Goal: Transaction & Acquisition: Purchase product/service

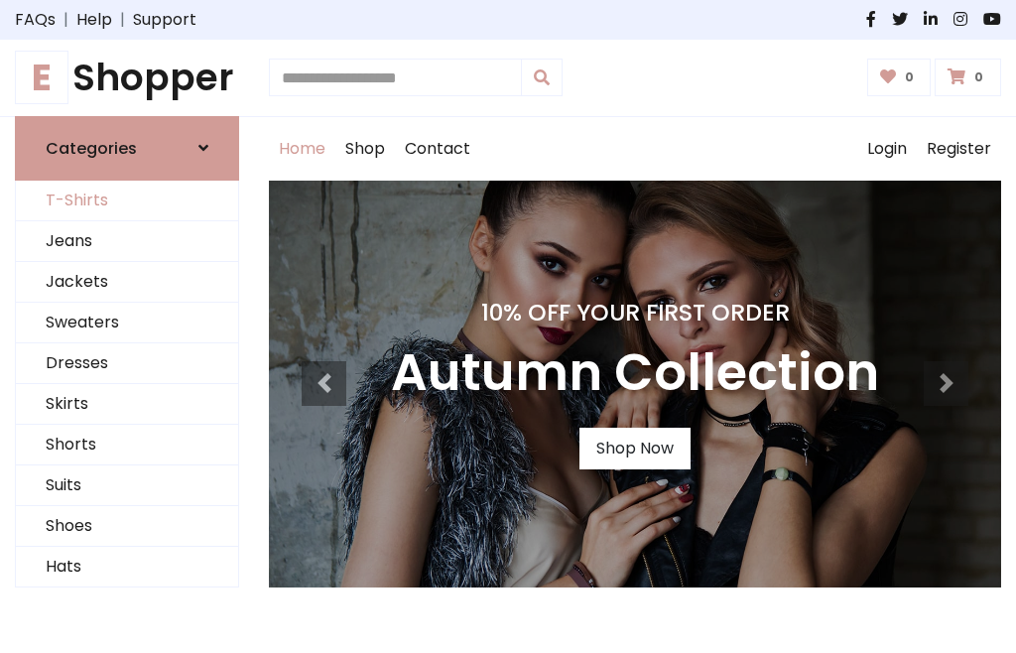
click at [127, 200] on link "T-Shirts" at bounding box center [127, 201] width 222 height 41
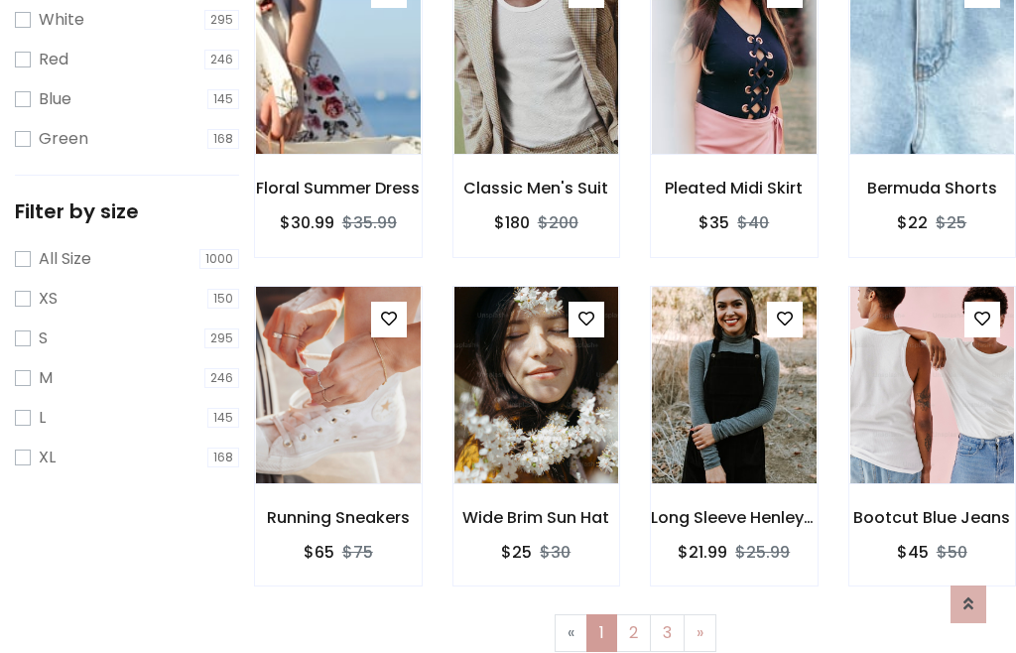
scroll to position [36, 0]
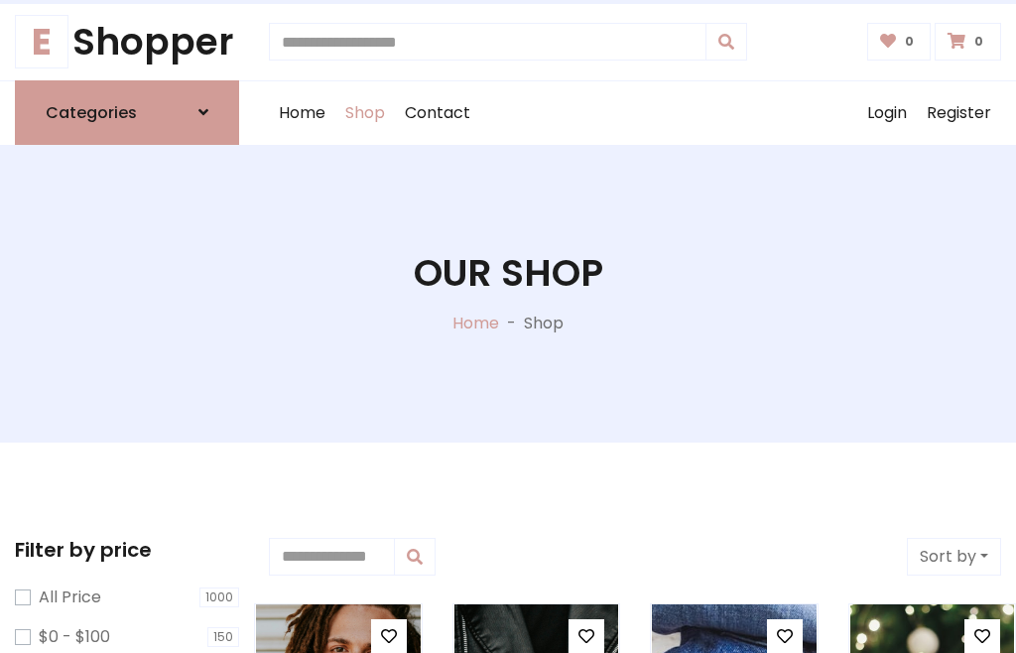
click at [508, 293] on h1 "Our Shop" at bounding box center [509, 273] width 190 height 45
click at [635, 112] on div "Home Shop Contact Log out Login Register" at bounding box center [635, 113] width 732 height 64
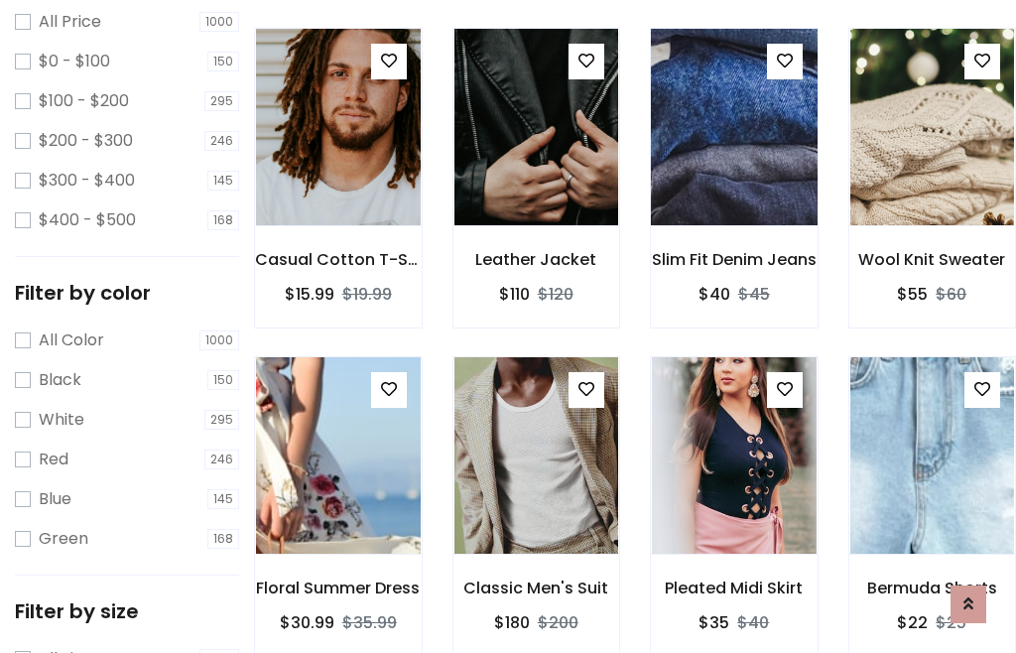
click at [733, 163] on img at bounding box center [733, 127] width 197 height 476
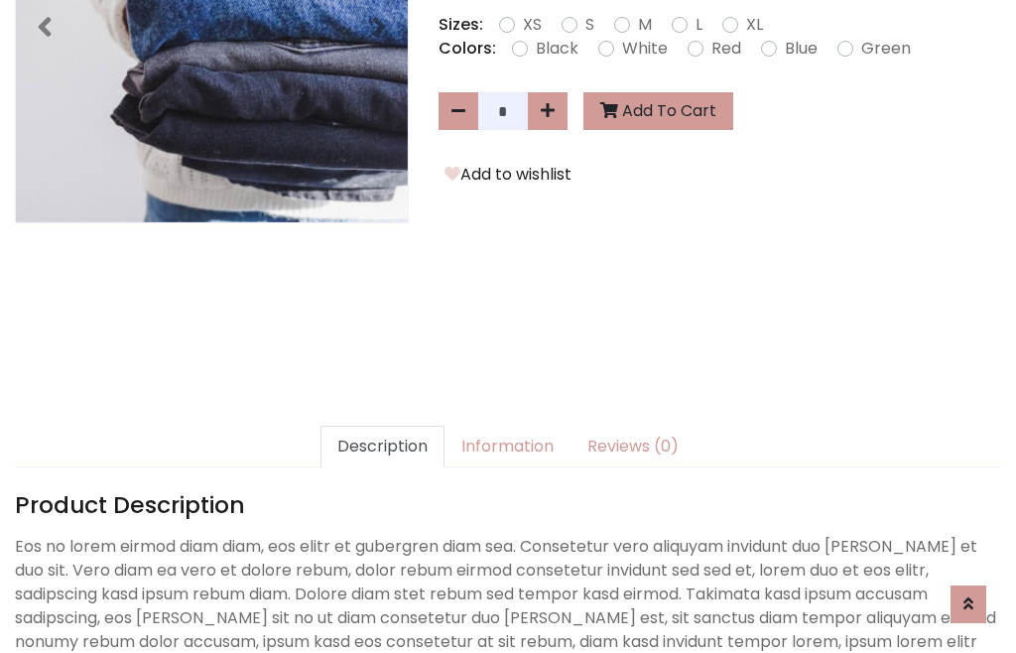
scroll to position [485, 0]
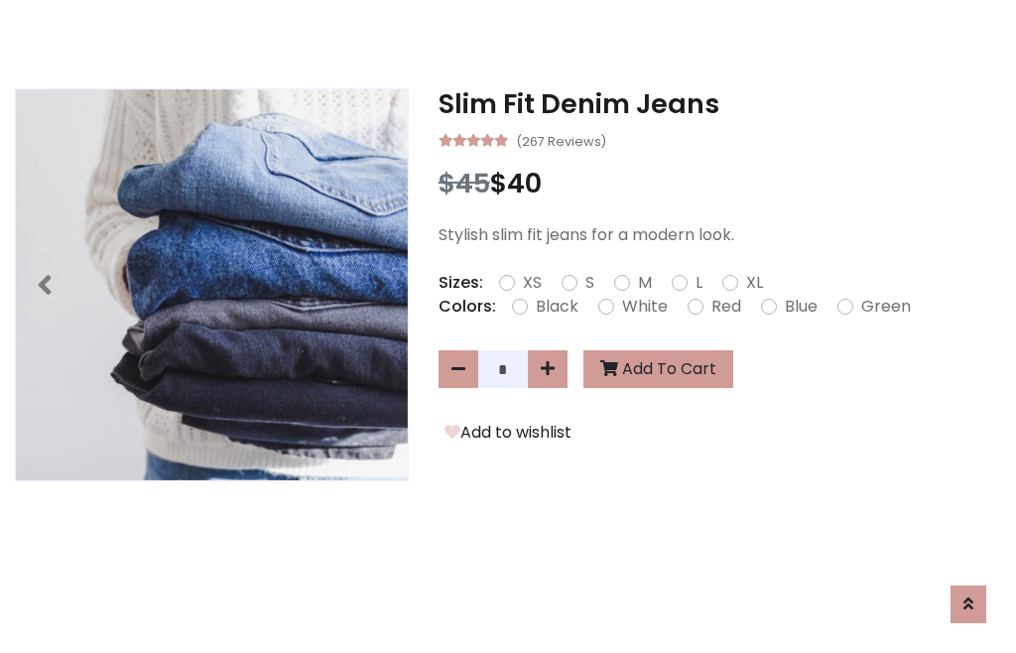
click at [719, 103] on h3 "Slim Fit Denim Jeans" at bounding box center [720, 104] width 563 height 32
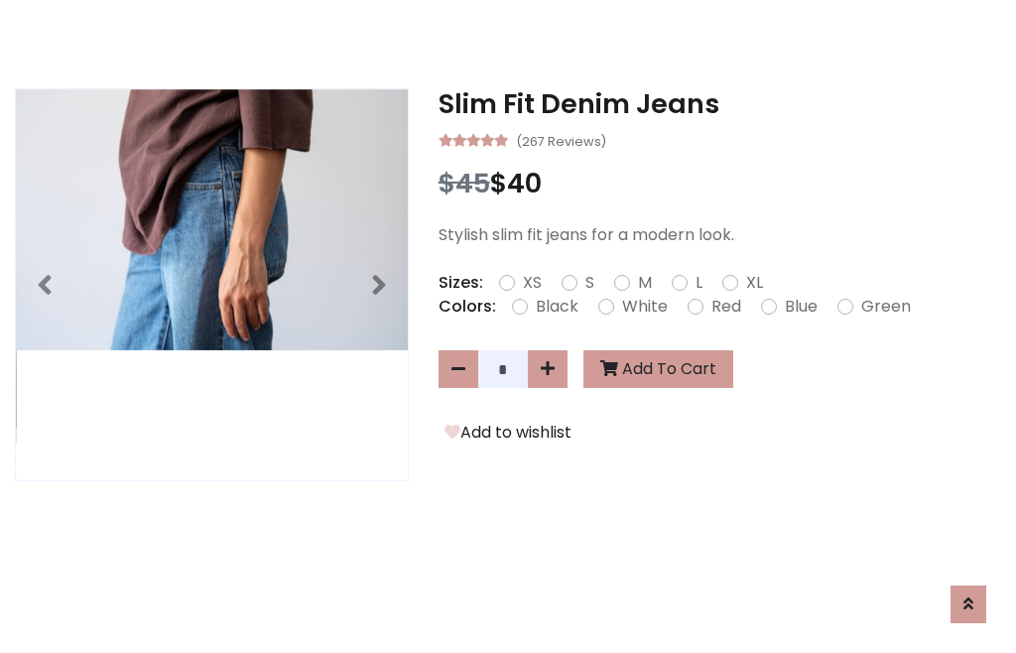
click at [719, 103] on h3 "Slim Fit Denim Jeans" at bounding box center [720, 104] width 563 height 32
